Goal: Check status

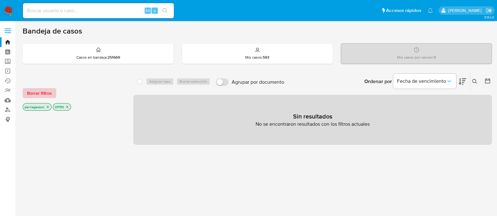
click at [30, 90] on span "Borrar filtros" at bounding box center [39, 93] width 25 height 9
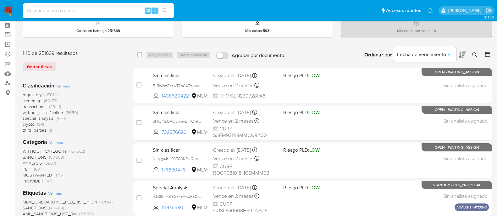
scroll to position [39, 0]
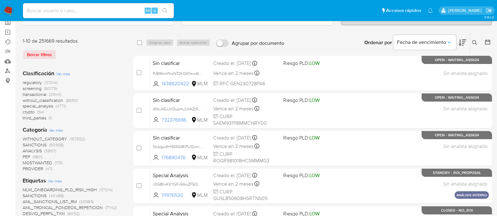
click at [42, 53] on div "Borrar filtros" at bounding box center [73, 55] width 101 height 10
click at [36, 142] on span "SANCTIONS" at bounding box center [35, 145] width 24 height 6
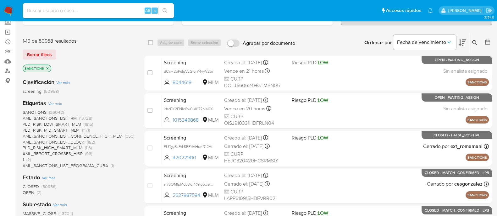
click at [27, 191] on span "OPEN" at bounding box center [29, 193] width 12 height 6
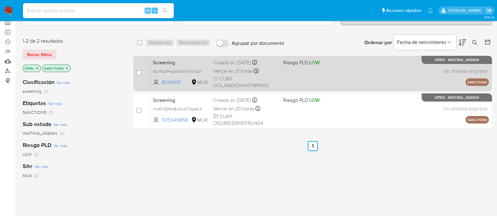
click at [316, 69] on div "Screening dCcH2oPsIgVzGfqlY4vyV2oi 8044619 MLM Riesgo PLD: LOW Creado el: [DATE…" at bounding box center [319, 73] width 338 height 32
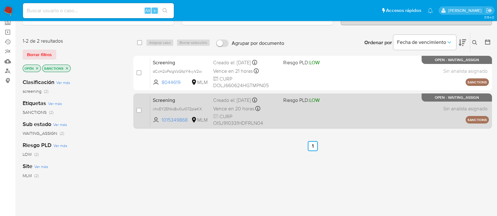
click at [322, 107] on div "Screening irhcEY2ENIo8w0ul072pleKX 1015349868 MLM Riesgo PLD: LOW Creado el: [D…" at bounding box center [319, 111] width 338 height 32
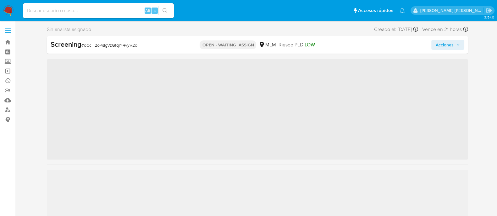
scroll to position [265, 0]
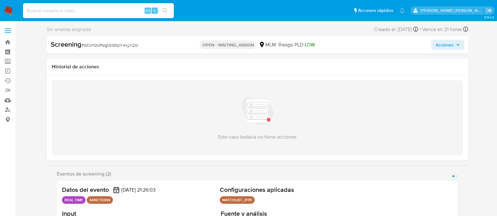
select select "10"
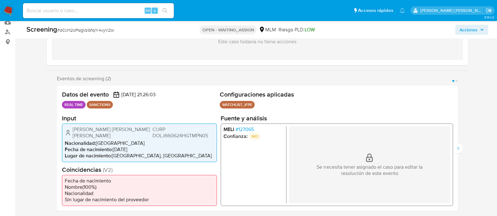
scroll to position [78, 0]
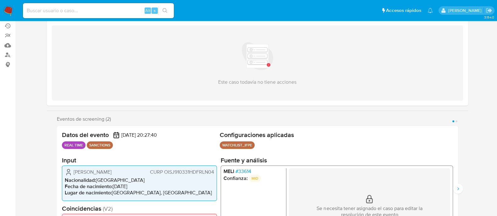
scroll to position [78, 0]
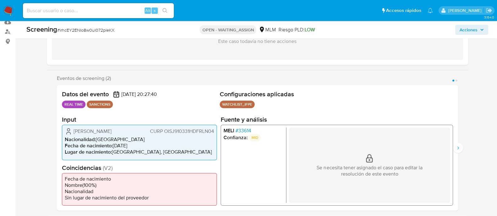
select select "10"
